Goal: Check status: Check status

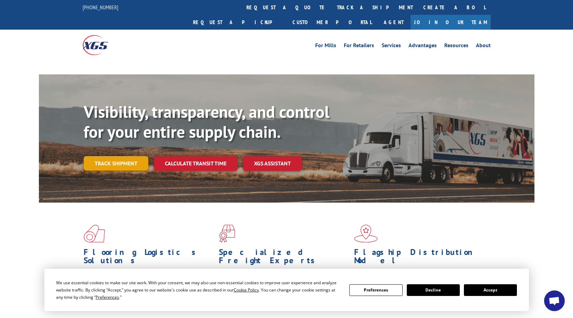
click at [126, 156] on link "Track shipment" at bounding box center [116, 163] width 65 height 14
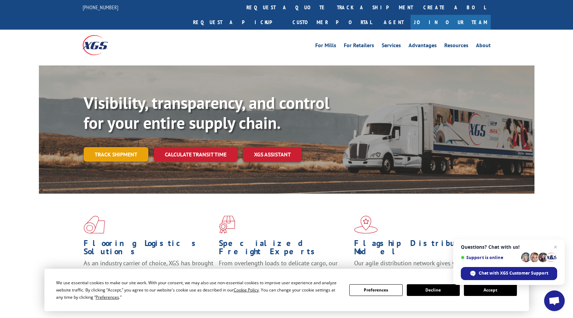
click at [123, 147] on link "Track shipment" at bounding box center [116, 154] width 65 height 14
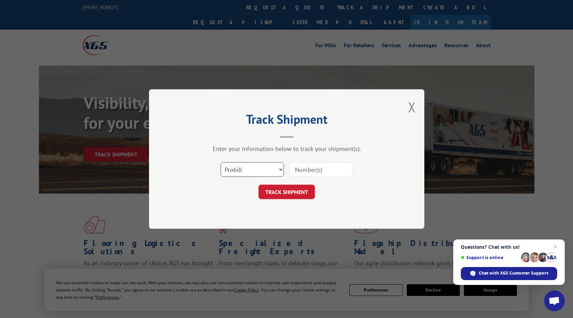
click at [283, 168] on select "Select category... Probill BOL PO" at bounding box center [252, 169] width 63 height 14
select select "bol"
click at [221, 162] on select "Select category... Probill BOL PO" at bounding box center [252, 169] width 63 height 14
click at [304, 168] on input at bounding box center [320, 169] width 63 height 14
type input "6100056349"
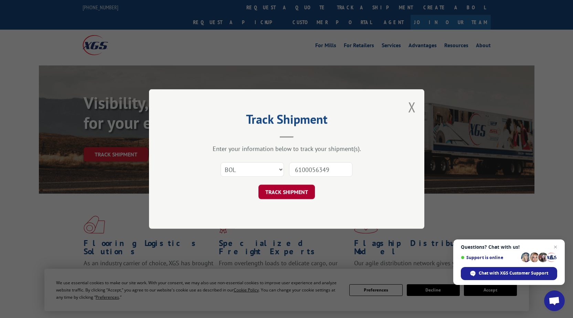
click at [290, 194] on button "TRACK SHIPMENT" at bounding box center [287, 192] width 56 height 14
